Goal: Information Seeking & Learning: Learn about a topic

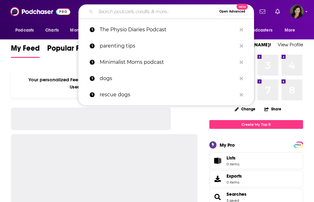
click at [104, 12] on input "Search podcasts, credits, & more..." at bounding box center [156, 12] width 121 height 10
paste input "Leadership Matters Show"
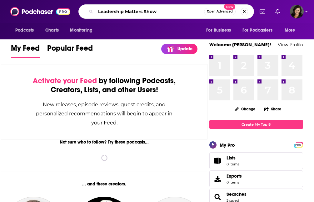
type input "Leadership Matters Show"
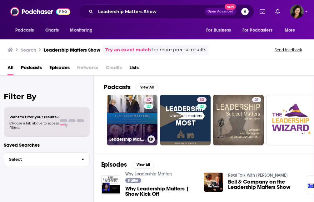
click at [140, 128] on link "47 Leadership Matters" at bounding box center [132, 120] width 51 height 51
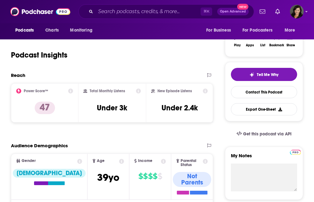
scroll to position [134, 0]
